Goal: Download file/media

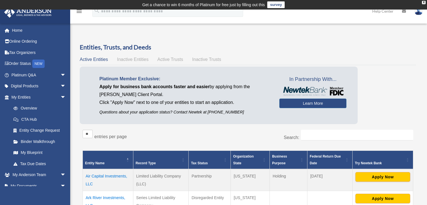
scroll to position [66, 0]
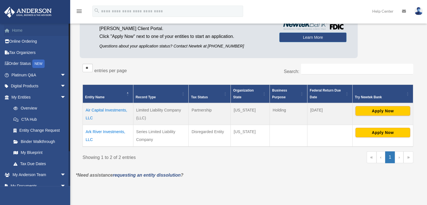
click at [17, 27] on link "Home" at bounding box center [39, 30] width 70 height 11
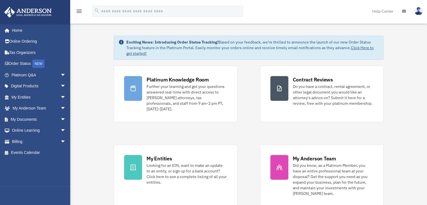
scroll to position [16, 0]
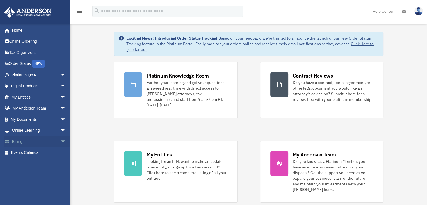
click at [60, 141] on span "arrow_drop_down" at bounding box center [65, 142] width 11 height 12
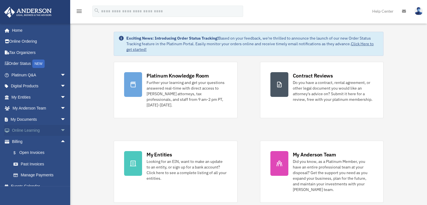
click at [60, 130] on span "arrow_drop_down" at bounding box center [65, 131] width 11 height 12
click at [60, 97] on span "arrow_drop_down" at bounding box center [65, 98] width 11 height 12
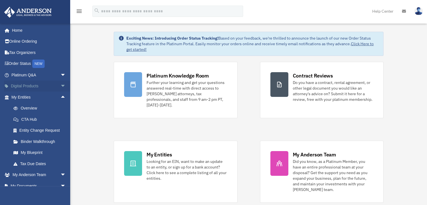
click at [60, 87] on span "arrow_drop_down" at bounding box center [65, 87] width 11 height 12
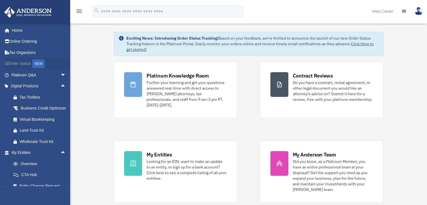
click at [25, 63] on link "Order Status NEW" at bounding box center [39, 64] width 70 height 12
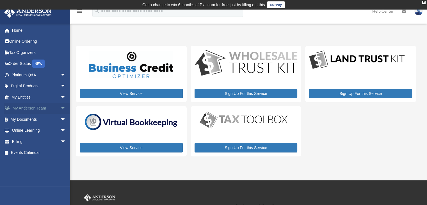
click at [60, 107] on span "arrow_drop_down" at bounding box center [65, 109] width 11 height 12
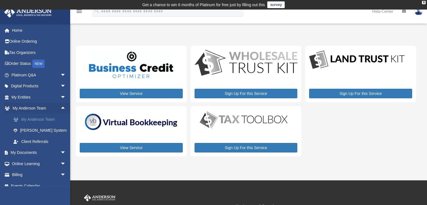
click at [34, 117] on link "My Anderson Team" at bounding box center [41, 119] width 67 height 11
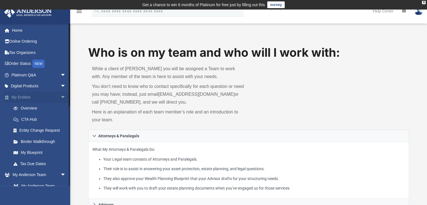
click at [60, 97] on span "arrow_drop_down" at bounding box center [65, 98] width 11 height 12
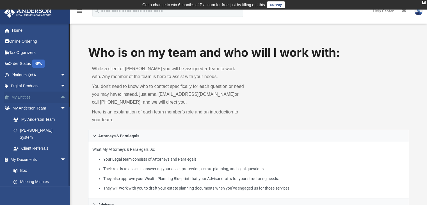
click at [60, 97] on span "arrow_drop_up" at bounding box center [65, 98] width 11 height 12
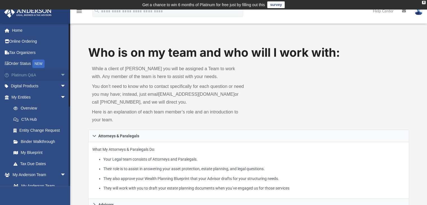
click at [60, 74] on span "arrow_drop_down" at bounding box center [65, 75] width 11 height 12
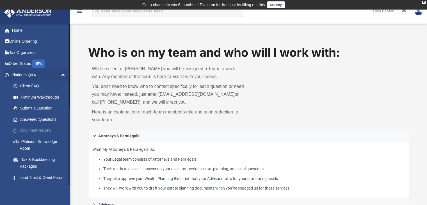
click at [32, 129] on link "Document Review" at bounding box center [41, 130] width 67 height 11
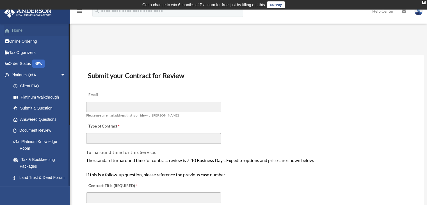
click at [21, 29] on link "Home" at bounding box center [39, 30] width 70 height 11
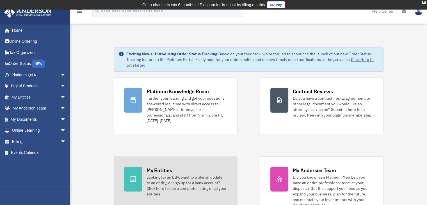
click at [161, 168] on div "My Entities Looking for an EIN, want to make an update to an entity, or sign up…" at bounding box center [187, 182] width 80 height 30
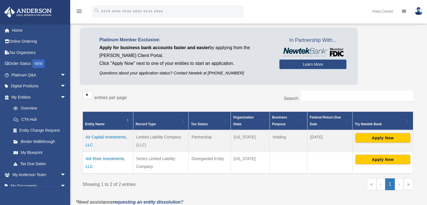
scroll to position [41, 0]
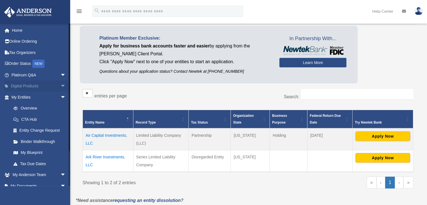
click at [60, 86] on span "arrow_drop_down" at bounding box center [65, 87] width 11 height 12
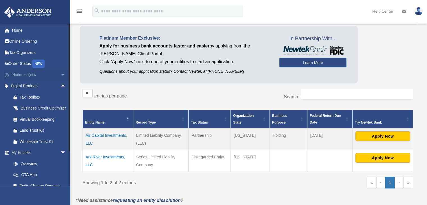
click at [60, 75] on span "arrow_drop_down" at bounding box center [65, 75] width 11 height 12
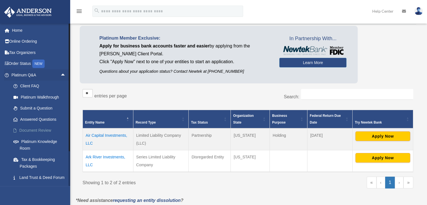
click at [34, 128] on link "Document Review" at bounding box center [41, 130] width 67 height 11
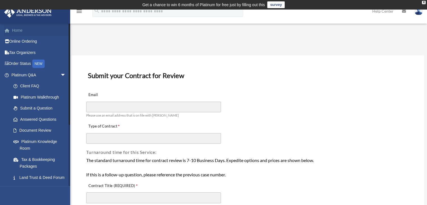
click at [19, 30] on link "Home" at bounding box center [39, 30] width 70 height 11
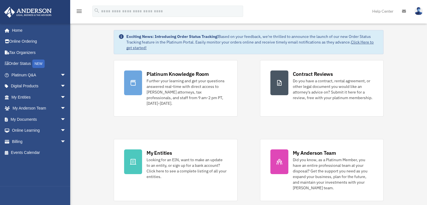
scroll to position [17, 0]
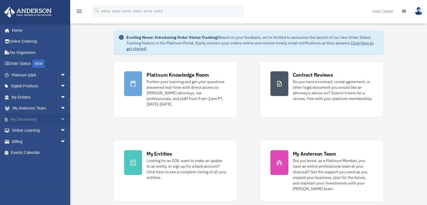
click at [60, 118] on span "arrow_drop_down" at bounding box center [65, 120] width 11 height 12
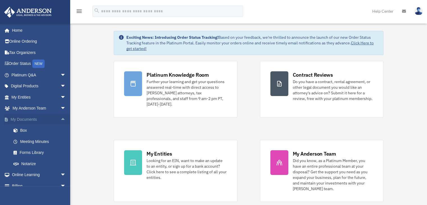
click at [60, 118] on span "arrow_drop_up" at bounding box center [65, 120] width 11 height 12
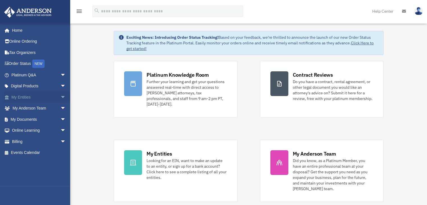
click at [60, 98] on span "arrow_drop_down" at bounding box center [65, 98] width 11 height 12
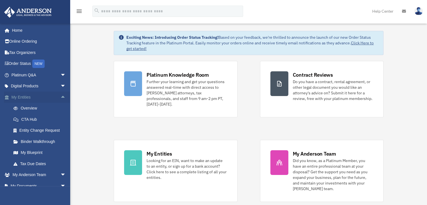
click at [60, 98] on span "arrow_drop_up" at bounding box center [65, 98] width 11 height 12
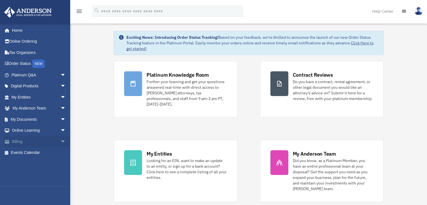
click at [60, 140] on span "arrow_drop_down" at bounding box center [65, 142] width 11 height 12
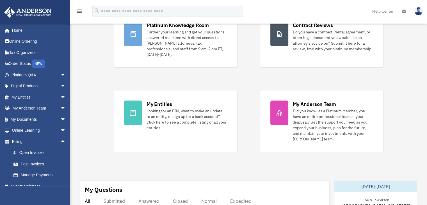
scroll to position [70, 0]
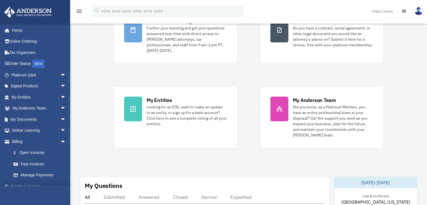
click at [31, 183] on link "Events Calendar" at bounding box center [39, 186] width 70 height 11
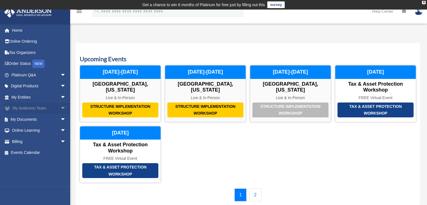
click at [60, 107] on span "arrow_drop_down" at bounding box center [65, 109] width 11 height 12
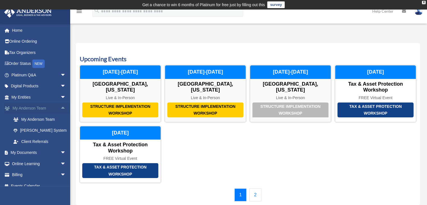
click at [60, 107] on span "arrow_drop_up" at bounding box center [65, 109] width 11 height 12
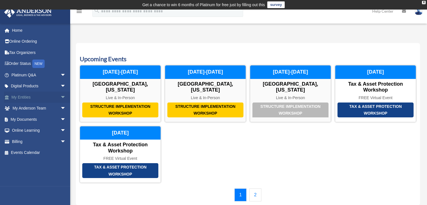
click at [60, 96] on span "arrow_drop_down" at bounding box center [65, 98] width 11 height 12
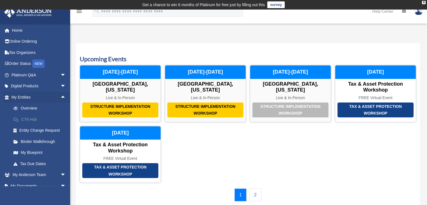
click at [28, 120] on link "CTA Hub" at bounding box center [41, 119] width 67 height 11
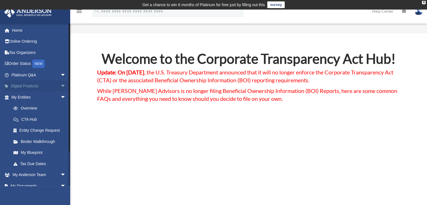
click at [60, 87] on span "arrow_drop_down" at bounding box center [65, 87] width 11 height 12
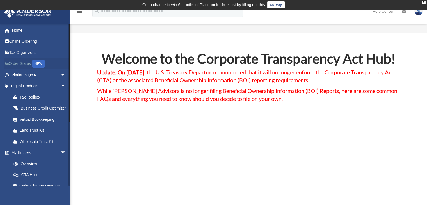
click at [25, 65] on link "Order Status NEW" at bounding box center [39, 64] width 70 height 12
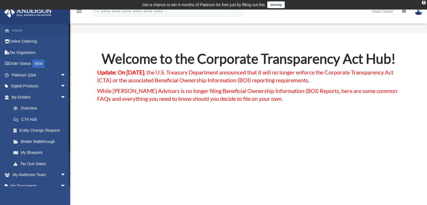
click at [17, 30] on link "Home" at bounding box center [39, 30] width 70 height 11
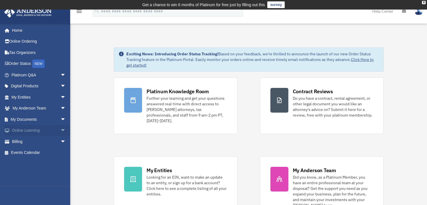
click at [60, 130] on span "arrow_drop_down" at bounding box center [65, 131] width 11 height 12
drag, startPoint x: 26, startPoint y: 140, endPoint x: 27, endPoint y: 153, distance: 13.2
click at [27, 153] on link "Video Training" at bounding box center [41, 152] width 67 height 11
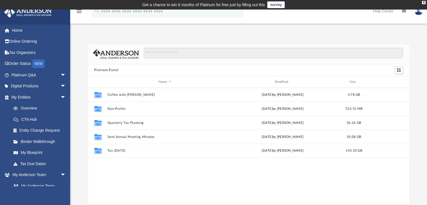
scroll to position [123, 317]
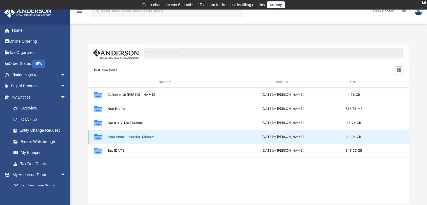
click at [123, 138] on button "Semi Annual Meeting Minutes" at bounding box center [164, 137] width 115 height 4
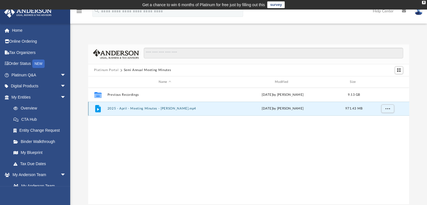
click at [131, 108] on button "2025 - April - Meeting Minutes - [PERSON_NAME].mp4" at bounding box center [164, 109] width 115 height 4
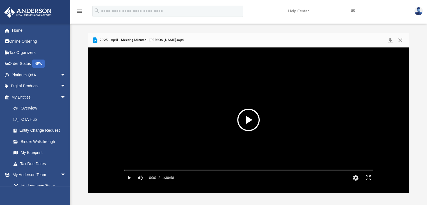
scroll to position [15, 0]
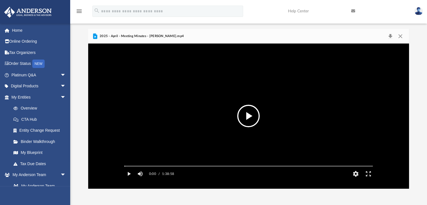
click at [241, 118] on button "File preview" at bounding box center [248, 116] width 22 height 22
drag, startPoint x: 171, startPoint y: 182, endPoint x: 152, endPoint y: 182, distance: 18.5
click at [152, 175] on div "Volume Slider" at bounding box center [152, 173] width 3 height 3
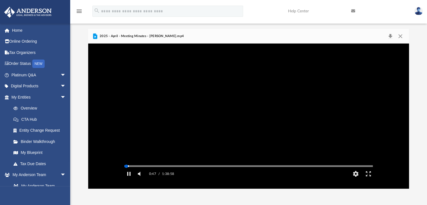
click at [126, 168] on div "Media Slider" at bounding box center [126, 166] width 3 height 3
click at [129, 179] on button "Pause" at bounding box center [129, 173] width 13 height 11
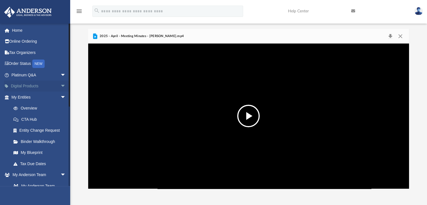
click at [60, 85] on span "arrow_drop_down" at bounding box center [65, 87] width 11 height 12
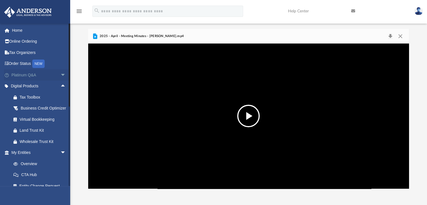
click at [60, 73] on span "arrow_drop_down" at bounding box center [65, 75] width 11 height 12
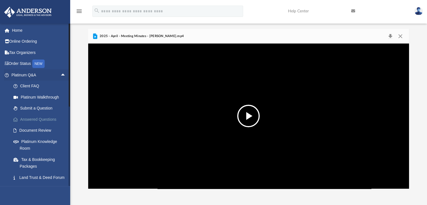
click at [42, 117] on link "Answered Questions" at bounding box center [41, 119] width 67 height 11
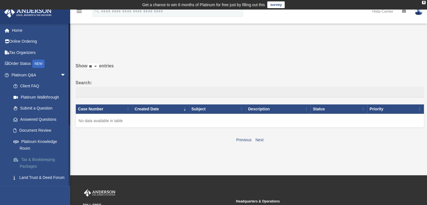
click at [27, 159] on link "Tax & Bookkeeping Packages" at bounding box center [41, 163] width 67 height 18
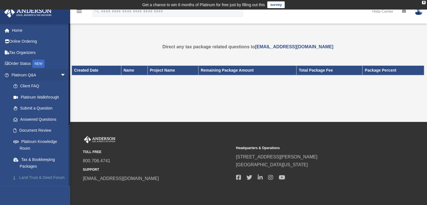
click at [26, 178] on link "Land Trust & Deed Forum" at bounding box center [41, 177] width 67 height 11
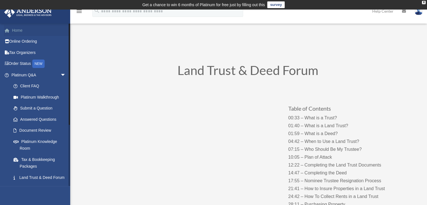
click at [21, 31] on link "Home" at bounding box center [39, 30] width 70 height 11
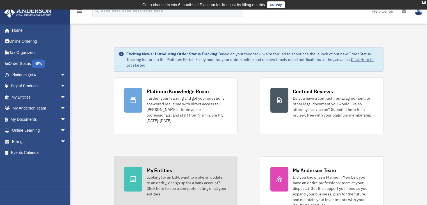
click at [161, 167] on div "My Entities" at bounding box center [159, 170] width 25 height 7
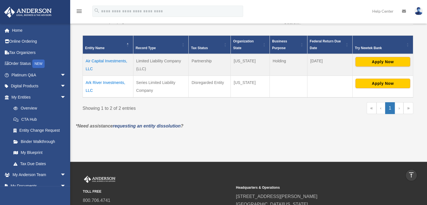
scroll to position [110, 0]
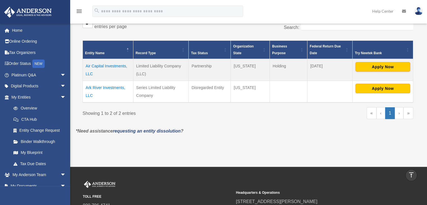
click at [115, 86] on td "Ark River Investments, LLC" at bounding box center [108, 92] width 51 height 22
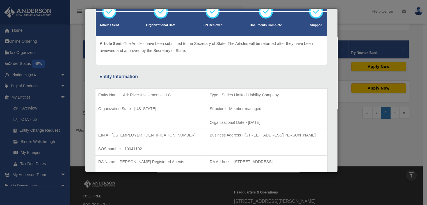
scroll to position [0, 0]
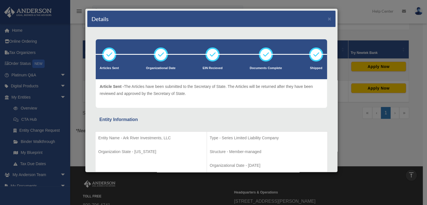
click at [367, 129] on div "Details × Articles Sent Organizational Date" at bounding box center [213, 102] width 427 height 205
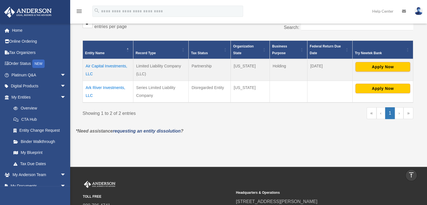
click at [97, 65] on td "Air Capital Investments, LLC" at bounding box center [108, 70] width 51 height 22
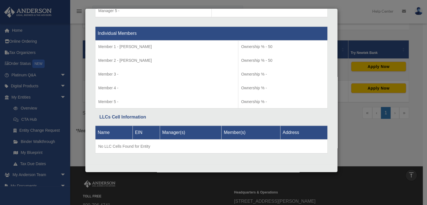
scroll to position [555, 0]
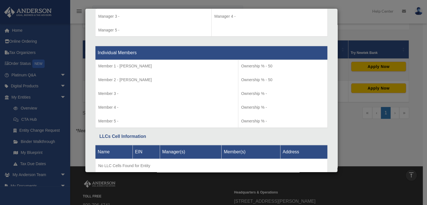
click at [383, 147] on div "Details × Articles Sent Organizational Date" at bounding box center [213, 102] width 427 height 205
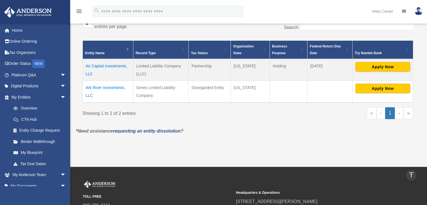
click at [101, 86] on td "Ark River Investments, LLC" at bounding box center [108, 92] width 51 height 22
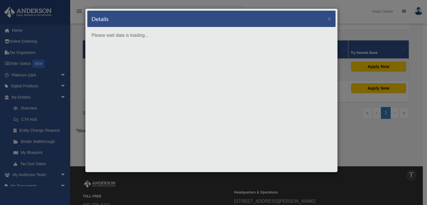
scroll to position [0, 0]
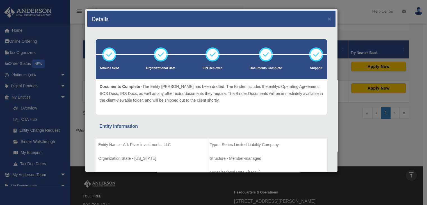
click at [262, 54] on icon at bounding box center [266, 54] width 17 height 17
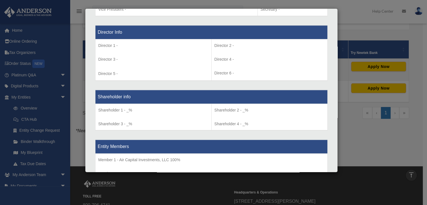
scroll to position [490, 0]
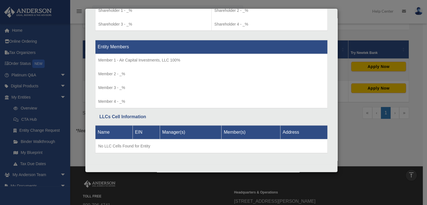
click at [38, 140] on div "Details × Articles Sent Organizational Date" at bounding box center [213, 102] width 427 height 205
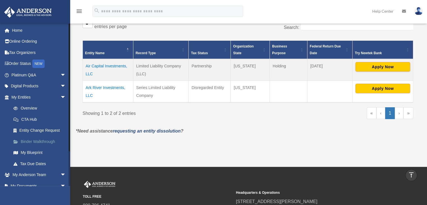
click at [38, 140] on link "Binder Walkthrough" at bounding box center [41, 141] width 67 height 11
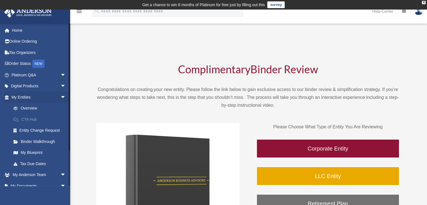
click at [29, 119] on link "CTA Hub" at bounding box center [41, 119] width 67 height 11
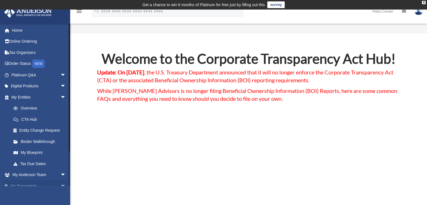
click at [61, 184] on span "arrow_drop_down" at bounding box center [65, 186] width 11 height 12
click at [13, 30] on link "Home" at bounding box center [39, 30] width 70 height 11
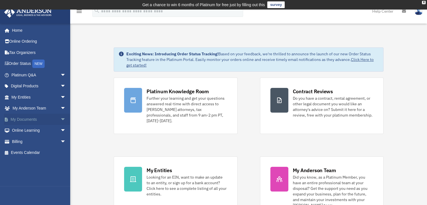
click at [60, 117] on span "arrow_drop_down" at bounding box center [65, 120] width 11 height 12
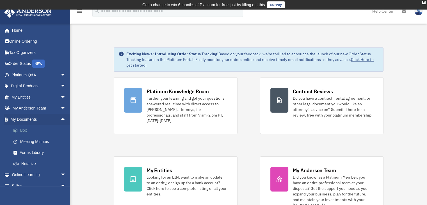
click at [23, 128] on link "Box" at bounding box center [41, 130] width 67 height 11
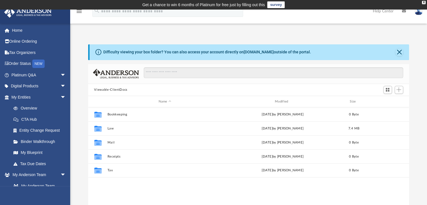
scroll to position [123, 317]
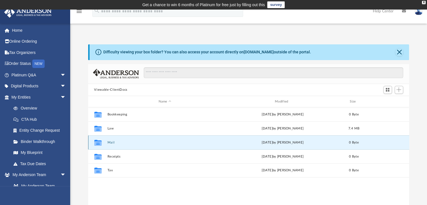
click at [111, 142] on button "Mail" at bounding box center [164, 143] width 115 height 4
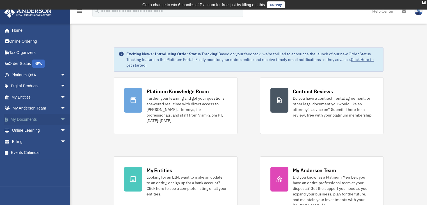
click at [60, 117] on span "arrow_drop_down" at bounding box center [65, 120] width 11 height 12
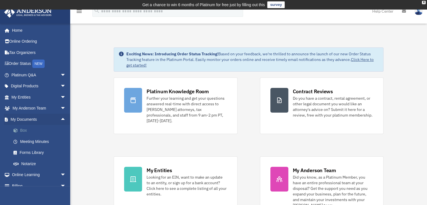
click at [24, 129] on link "Box" at bounding box center [41, 130] width 67 height 11
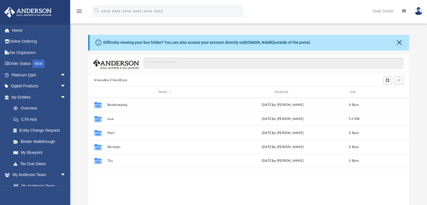
scroll to position [4, 4]
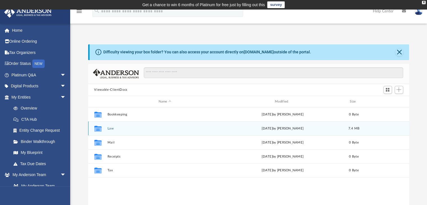
click at [111, 128] on button "Law" at bounding box center [164, 129] width 115 height 4
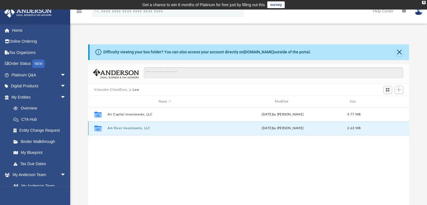
click at [124, 128] on button "Ark River Investments, LLC" at bounding box center [164, 129] width 115 height 4
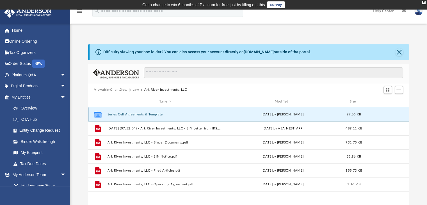
click at [131, 115] on button "Series Cell Agreements & Template" at bounding box center [164, 115] width 115 height 4
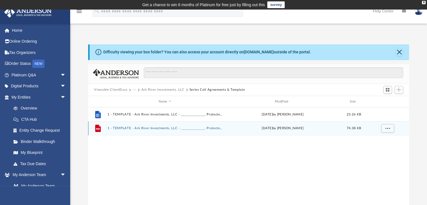
click at [137, 129] on button "1 - TEMPLATE - Ark River Investments, LLC - _______________, Protected Series.p…" at bounding box center [164, 129] width 115 height 4
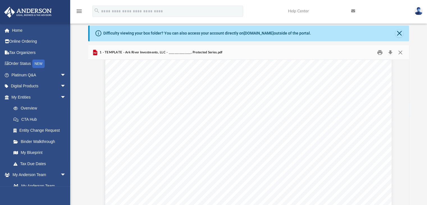
scroll to position [0, 0]
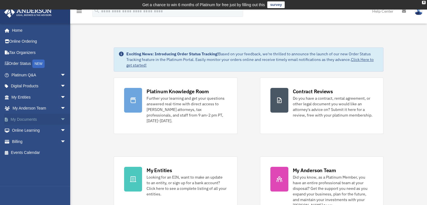
click at [60, 117] on span "arrow_drop_down" at bounding box center [65, 120] width 11 height 12
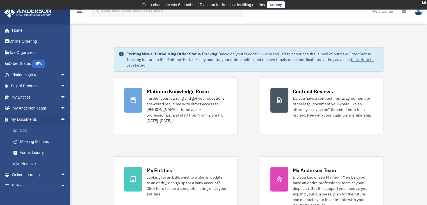
click at [23, 128] on link "Box" at bounding box center [41, 130] width 67 height 11
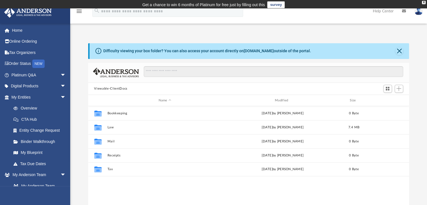
scroll to position [123, 317]
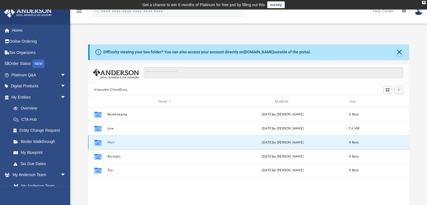
click at [113, 143] on button "Mail" at bounding box center [164, 143] width 115 height 4
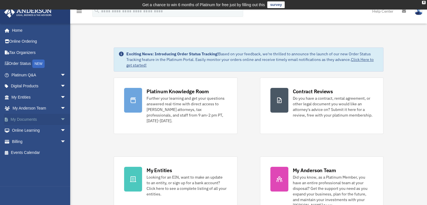
click at [60, 118] on span "arrow_drop_down" at bounding box center [65, 120] width 11 height 12
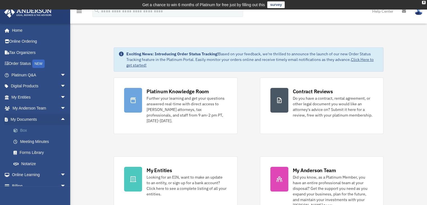
click at [24, 131] on link "Box" at bounding box center [41, 130] width 67 height 11
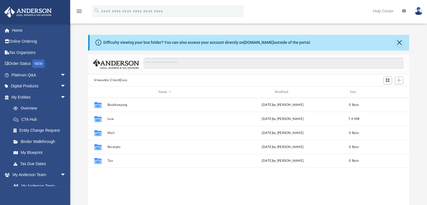
scroll to position [123, 317]
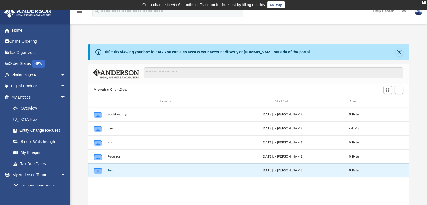
click at [110, 171] on button "Tax" at bounding box center [164, 171] width 115 height 4
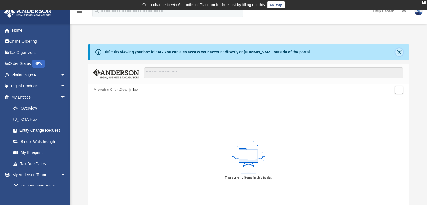
click at [400, 51] on button "Close" at bounding box center [399, 52] width 8 height 8
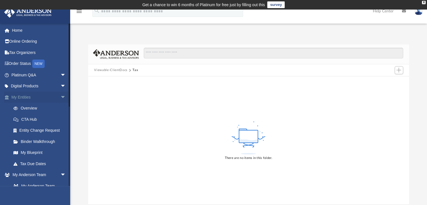
click at [60, 95] on span "arrow_drop_down" at bounding box center [65, 98] width 11 height 12
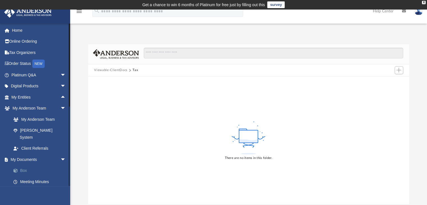
click at [22, 165] on link "Box" at bounding box center [41, 170] width 67 height 11
click at [26, 176] on link "Meeting Minutes" at bounding box center [41, 181] width 67 height 11
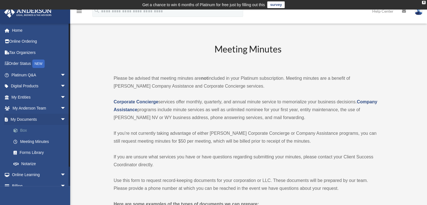
click at [23, 127] on link "Box" at bounding box center [41, 130] width 67 height 11
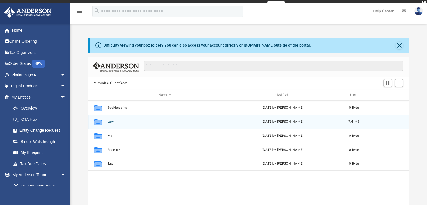
scroll to position [123, 317]
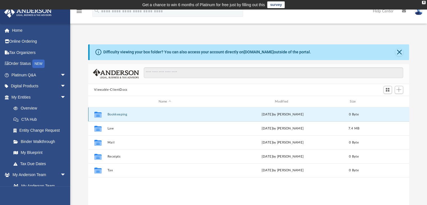
click at [116, 115] on button "Bookkeeping" at bounding box center [164, 115] width 115 height 4
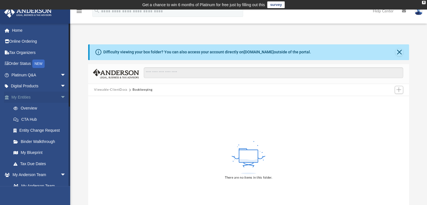
click at [60, 97] on span "arrow_drop_down" at bounding box center [65, 98] width 11 height 12
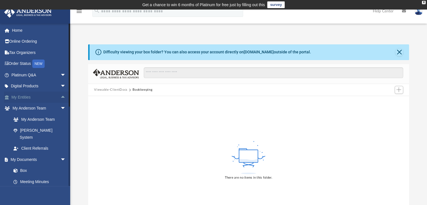
click at [60, 97] on span "arrow_drop_up" at bounding box center [65, 98] width 11 height 12
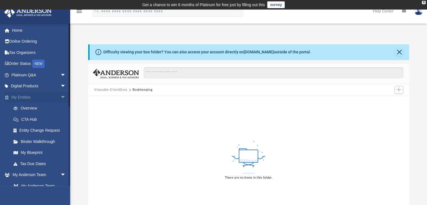
click at [60, 97] on span "arrow_drop_down" at bounding box center [65, 98] width 11 height 12
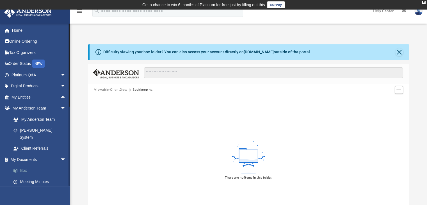
click at [21, 165] on link "Box" at bounding box center [41, 170] width 67 height 11
click at [19, 169] on span at bounding box center [19, 171] width 4 height 4
click at [23, 165] on link "Box" at bounding box center [41, 170] width 67 height 11
click at [401, 54] on button "Close" at bounding box center [399, 52] width 8 height 8
click at [401, 54] on div "Difficulty viewing your box folder? You can also access your account directly o…" at bounding box center [248, 133] width 321 height 179
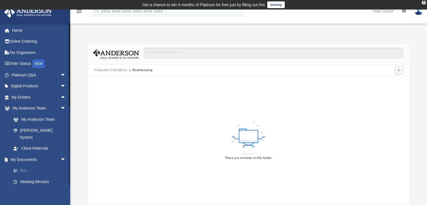
click at [26, 165] on link "Box" at bounding box center [41, 170] width 67 height 11
click at [22, 155] on link "My Documents arrow_drop_down" at bounding box center [39, 159] width 70 height 11
click at [17, 28] on link "Home" at bounding box center [39, 30] width 70 height 11
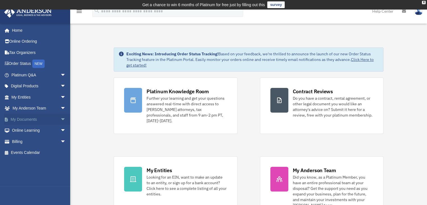
click at [26, 117] on link "My Documents arrow_drop_down" at bounding box center [39, 119] width 70 height 11
click at [60, 118] on span "arrow_drop_down" at bounding box center [65, 120] width 11 height 12
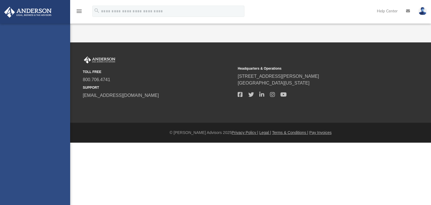
click at [23, 129] on div "[EMAIL_ADDRESS][DOMAIN_NAME] Sign Out [EMAIL_ADDRESS][DOMAIN_NAME] Home Online …" at bounding box center [35, 126] width 70 height 205
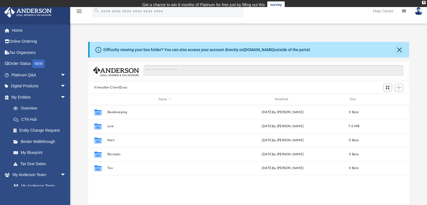
scroll to position [123, 317]
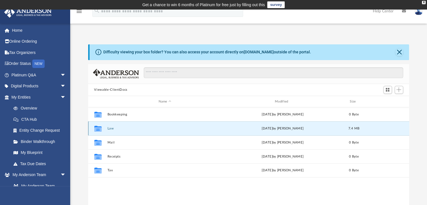
click at [112, 128] on button "Law" at bounding box center [164, 129] width 115 height 4
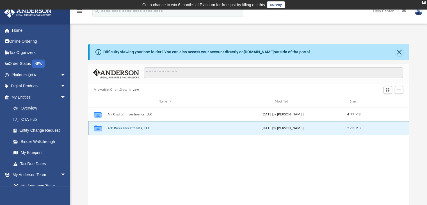
click at [119, 128] on button "Ark River Investments, LLC" at bounding box center [164, 129] width 115 height 4
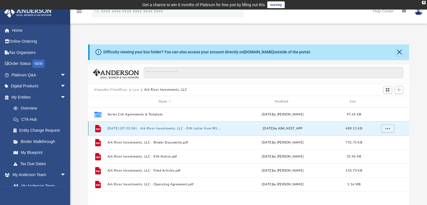
click at [144, 128] on button "[DATE] (07:52:04) - Ark River Investments, LLC - EIN Letter from IRS.pdf" at bounding box center [164, 129] width 115 height 4
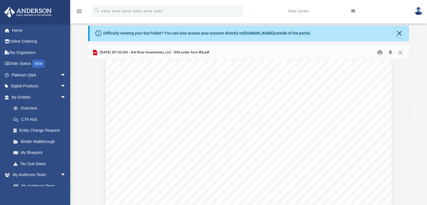
scroll to position [0, 0]
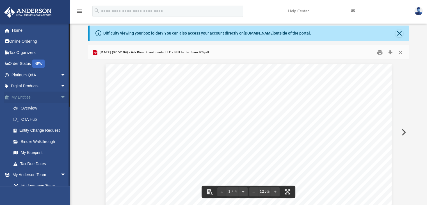
click at [60, 95] on span "arrow_drop_down" at bounding box center [65, 98] width 11 height 12
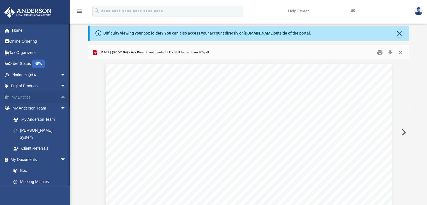
click at [60, 95] on span "arrow_drop_up" at bounding box center [65, 98] width 11 height 12
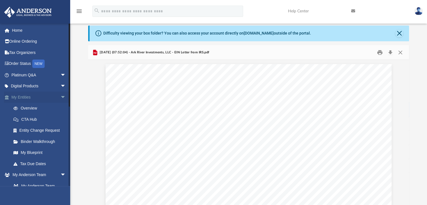
click at [60, 97] on span "arrow_drop_down" at bounding box center [65, 98] width 11 height 12
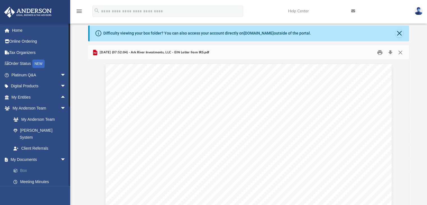
click at [25, 165] on link "Box" at bounding box center [41, 170] width 67 height 11
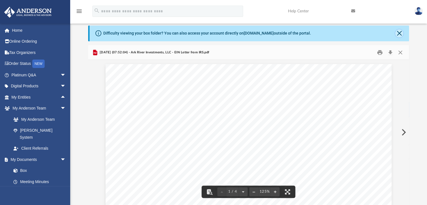
click at [396, 33] on button "Close" at bounding box center [399, 33] width 8 height 8
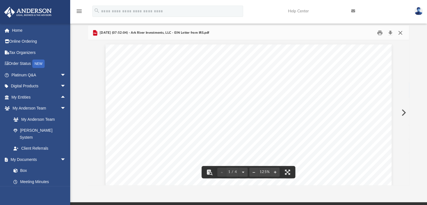
click at [399, 33] on button "Close" at bounding box center [400, 32] width 10 height 9
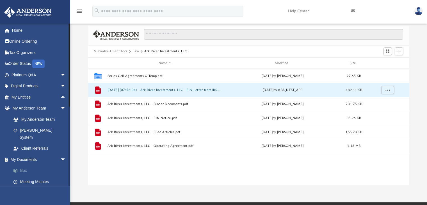
click at [24, 165] on link "Box" at bounding box center [41, 170] width 67 height 11
click at [28, 154] on link "My Documents arrow_drop_down" at bounding box center [39, 159] width 70 height 11
click at [17, 31] on link "Home" at bounding box center [39, 30] width 70 height 11
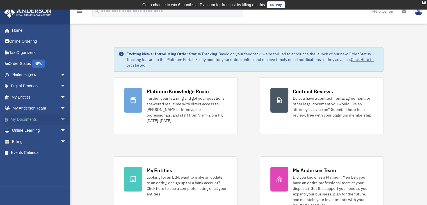
click at [29, 118] on link "My Documents arrow_drop_down" at bounding box center [39, 119] width 70 height 11
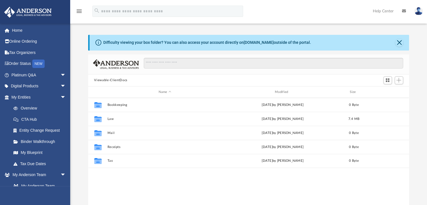
scroll to position [123, 317]
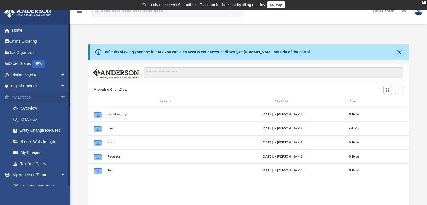
click at [61, 98] on span "arrow_drop_down" at bounding box center [65, 98] width 11 height 12
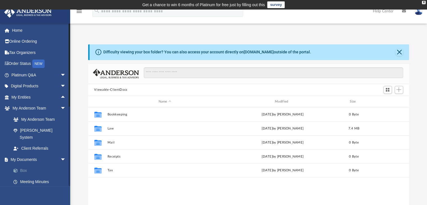
click at [24, 165] on link "Box" at bounding box center [41, 170] width 67 height 11
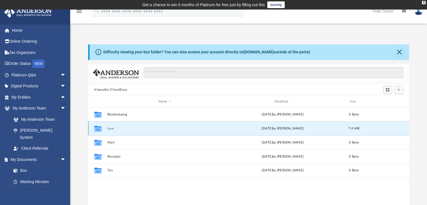
click at [110, 128] on button "Law" at bounding box center [164, 129] width 115 height 4
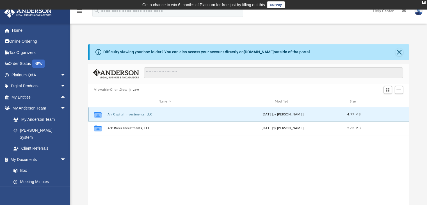
click at [124, 113] on button "Air Capital Investments, LLC" at bounding box center [164, 115] width 115 height 4
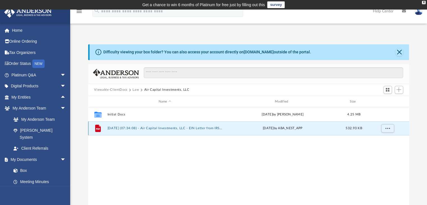
click at [127, 129] on button "2025.06.23 (07:34:08) - Air Capital Investments, LLC - EIN Letter from IRS.pdf" at bounding box center [164, 129] width 115 height 4
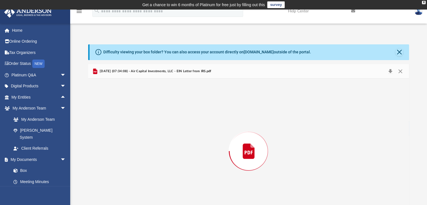
scroll to position [19, 0]
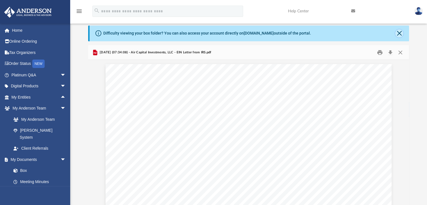
click at [399, 33] on button "Close" at bounding box center [399, 33] width 8 height 8
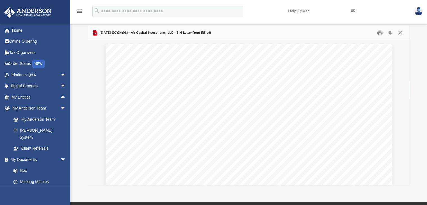
click at [403, 32] on button "Close" at bounding box center [400, 32] width 10 height 9
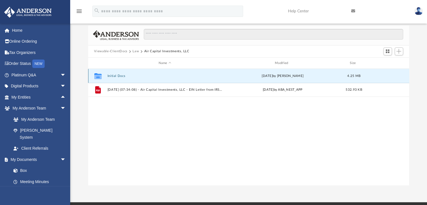
click at [122, 76] on button "Initial Docs" at bounding box center [164, 76] width 115 height 4
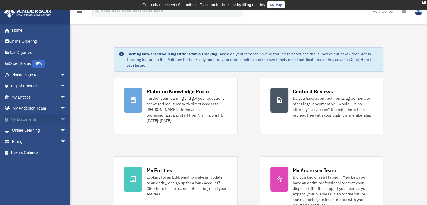
click at [60, 117] on span "arrow_drop_down" at bounding box center [65, 120] width 11 height 12
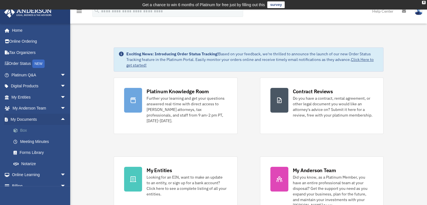
click at [24, 130] on link "Box" at bounding box center [41, 130] width 67 height 11
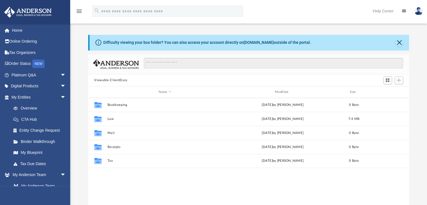
scroll to position [123, 317]
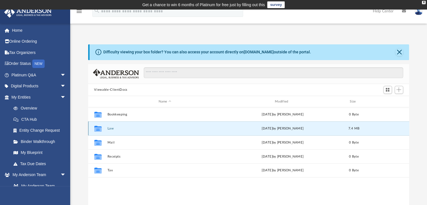
click at [110, 130] on button "Law" at bounding box center [164, 129] width 115 height 4
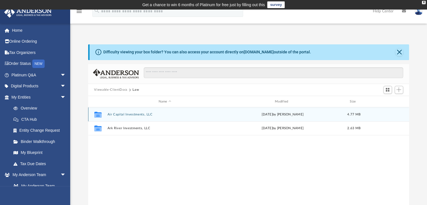
click at [128, 114] on button "Air Capital Investments, LLC" at bounding box center [164, 115] width 115 height 4
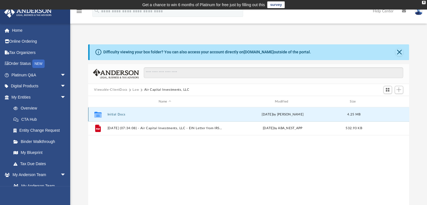
click at [120, 113] on button "Initial Docs" at bounding box center [164, 115] width 115 height 4
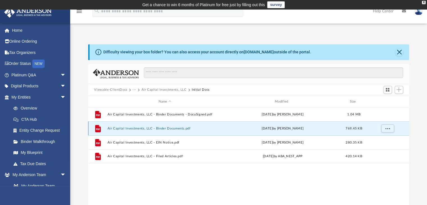
click at [141, 129] on button "Air Capital Investments, LLC - Binder Documents.pdf" at bounding box center [164, 129] width 115 height 4
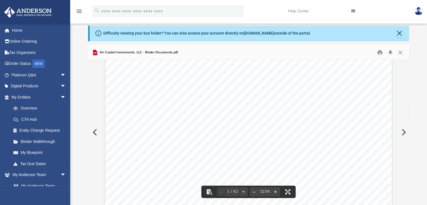
scroll to position [40, 0]
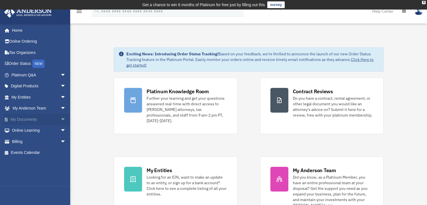
click at [60, 117] on span "arrow_drop_down" at bounding box center [65, 120] width 11 height 12
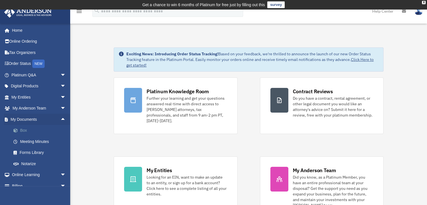
click at [21, 129] on link "Box" at bounding box center [41, 130] width 67 height 11
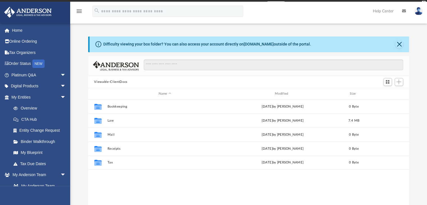
scroll to position [123, 317]
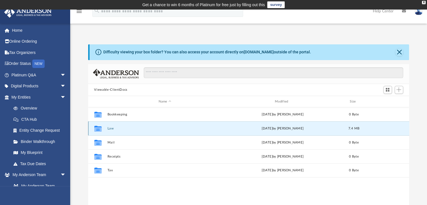
click at [110, 127] on button "Law" at bounding box center [164, 129] width 115 height 4
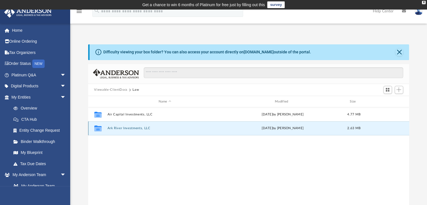
click at [123, 129] on button "Ark River Investments, LLC" at bounding box center [164, 129] width 115 height 4
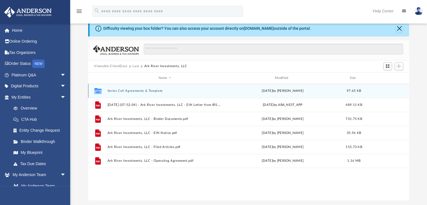
scroll to position [24, 0]
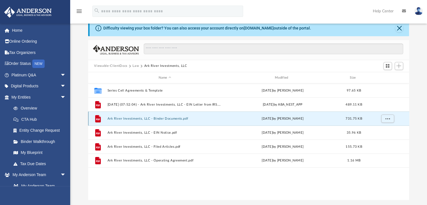
click at [130, 119] on button "Ark River Investments, LLC - Binder Documents.pdf" at bounding box center [164, 119] width 115 height 4
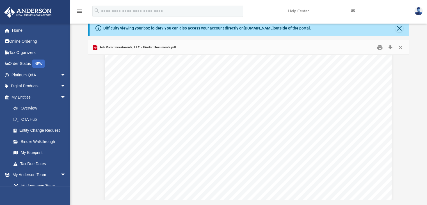
scroll to position [0, 0]
click at [399, 31] on button "Close" at bounding box center [399, 28] width 8 height 8
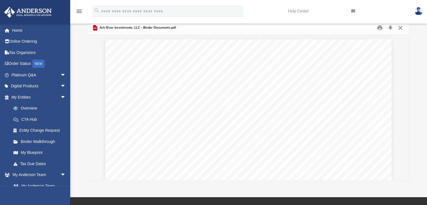
click at [399, 31] on button "Close" at bounding box center [400, 27] width 10 height 9
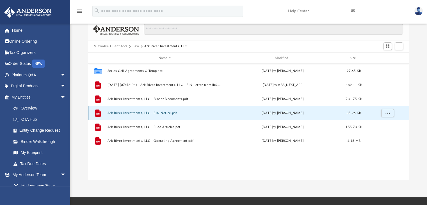
click at [120, 114] on button "Ark River Investments, LLC - EIN Notice.pdf" at bounding box center [164, 113] width 115 height 4
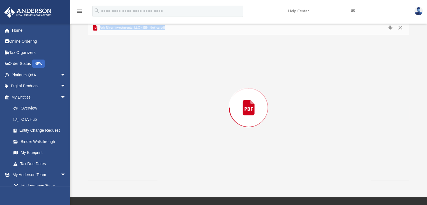
click at [120, 114] on div "Preview" at bounding box center [248, 107] width 321 height 145
click at [400, 27] on button "Close" at bounding box center [400, 27] width 10 height 9
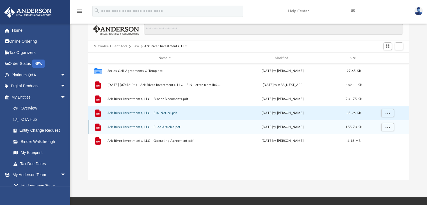
click at [132, 127] on button "Ark River Investments, LLC - Filed Articles.pdf" at bounding box center [164, 127] width 115 height 4
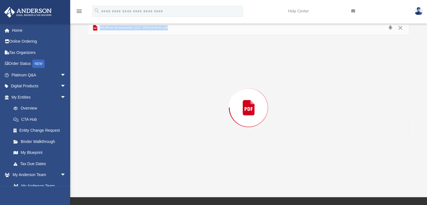
click at [132, 127] on div "Preview" at bounding box center [248, 107] width 321 height 145
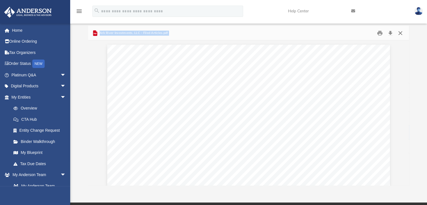
click at [402, 33] on button "Close" at bounding box center [400, 33] width 10 height 9
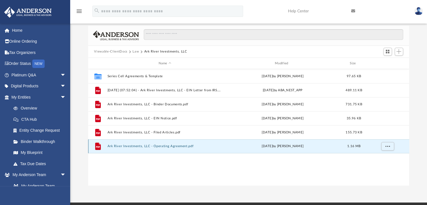
click at [151, 145] on button "Ark River Investments, LLC - Operating Agreement.pdf" at bounding box center [164, 147] width 115 height 4
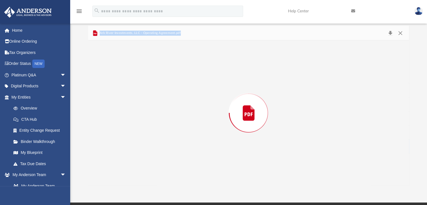
click at [151, 145] on div "Preview" at bounding box center [248, 112] width 321 height 145
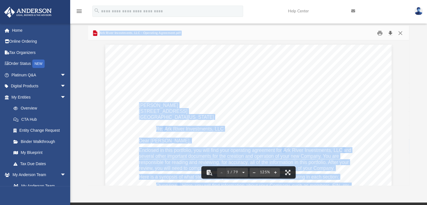
click at [390, 31] on button "Download" at bounding box center [391, 33] width 10 height 9
click at [272, 31] on div "Ark River Investments, LLC - Operating Agreement.pdf" at bounding box center [248, 33] width 321 height 15
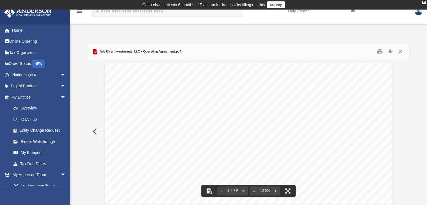
click at [122, 51] on span "Ark River Investments, LLC - Operating Agreement.pdf" at bounding box center [140, 51] width 82 height 5
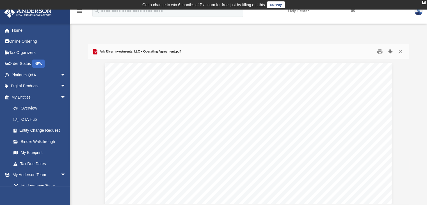
click at [389, 50] on button "Download" at bounding box center [391, 51] width 10 height 9
click at [401, 52] on button "Close" at bounding box center [400, 51] width 10 height 9
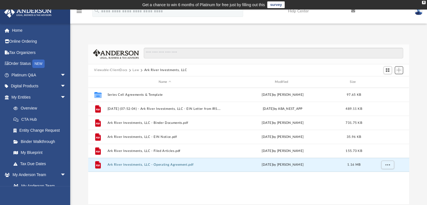
click at [398, 71] on span "Add" at bounding box center [399, 70] width 5 height 5
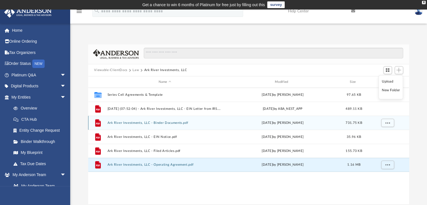
click at [146, 124] on button "Ark River Investments, LLC - Binder Documents.pdf" at bounding box center [164, 123] width 115 height 4
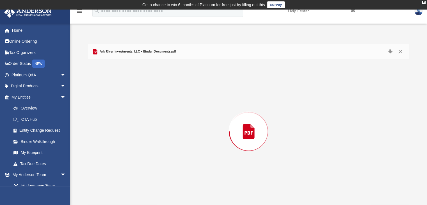
click at [146, 124] on div "Preview" at bounding box center [248, 131] width 321 height 145
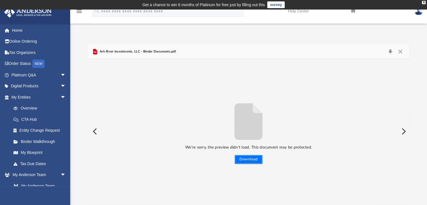
click at [254, 161] on button "Download" at bounding box center [249, 159] width 28 height 9
click at [400, 50] on button "Close" at bounding box center [400, 52] width 10 height 8
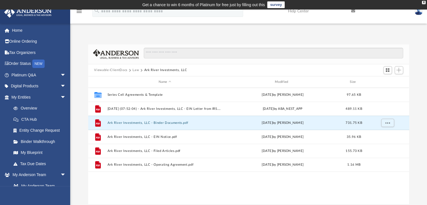
click at [145, 179] on div "Collaborated Folder Series Cell Agreements & Template [DATE] by [PERSON_NAME] 9…" at bounding box center [248, 146] width 321 height 116
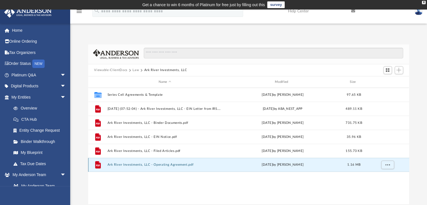
click at [126, 165] on button "Ark River Investments, LLC - Operating Agreement.pdf" at bounding box center [164, 165] width 115 height 4
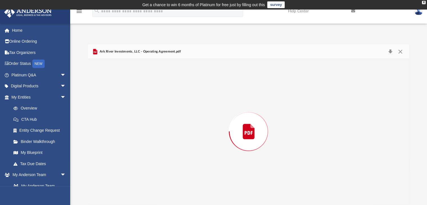
click at [126, 165] on div "Preview" at bounding box center [248, 131] width 321 height 145
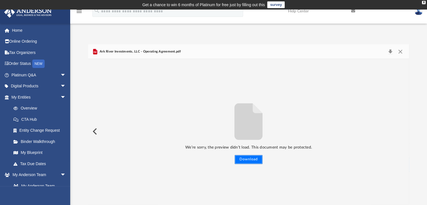
click at [243, 159] on button "Download" at bounding box center [249, 159] width 28 height 9
click at [399, 51] on button "Close" at bounding box center [400, 52] width 10 height 8
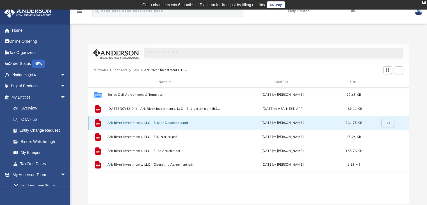
click at [163, 122] on button "Ark River Investments, LLC - Binder Documents.pdf" at bounding box center [164, 123] width 115 height 4
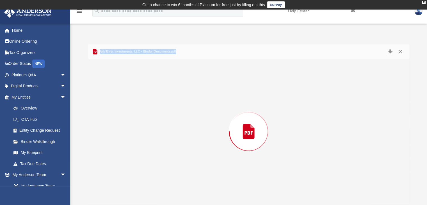
click at [163, 122] on div "Preview" at bounding box center [248, 131] width 321 height 145
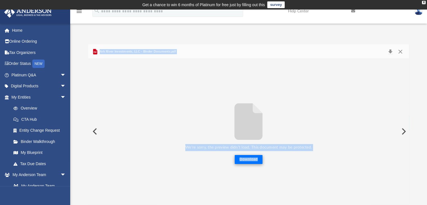
click at [250, 156] on button "Download" at bounding box center [249, 159] width 28 height 9
click at [245, 162] on button "Download" at bounding box center [249, 159] width 28 height 9
